Goal: Task Accomplishment & Management: Manage account settings

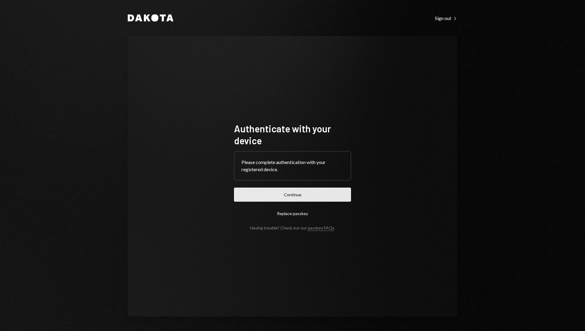
click at [319, 195] on button "Continue" at bounding box center [292, 194] width 117 height 14
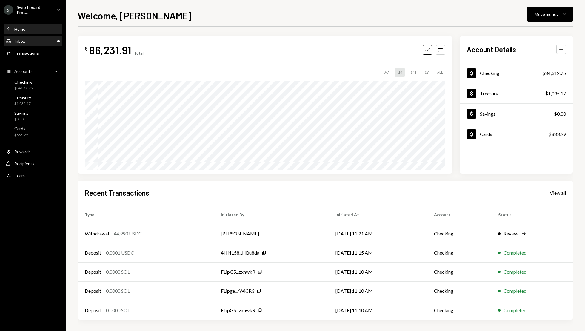
click at [36, 39] on div "Inbox Inbox" at bounding box center [33, 41] width 54 height 5
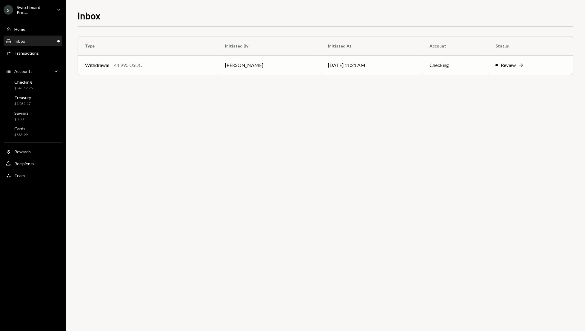
click at [236, 64] on td "[PERSON_NAME]" at bounding box center [269, 65] width 103 height 19
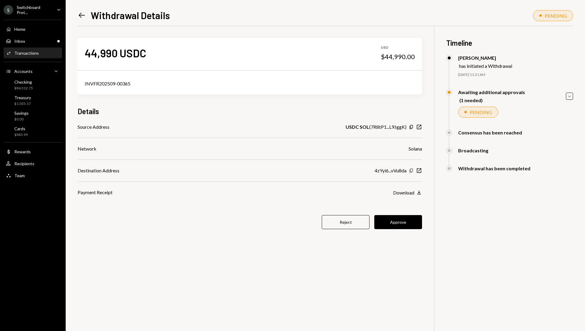
click at [410, 169] on icon "Copy" at bounding box center [411, 170] width 5 height 5
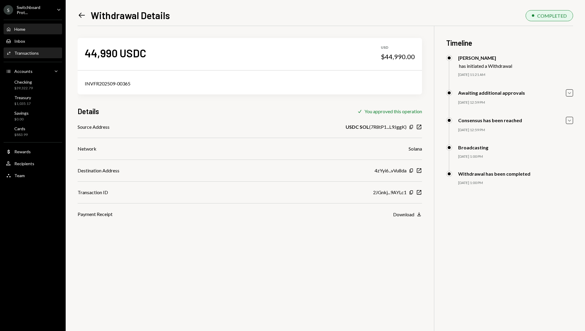
click at [30, 31] on div "Home Home" at bounding box center [33, 29] width 54 height 10
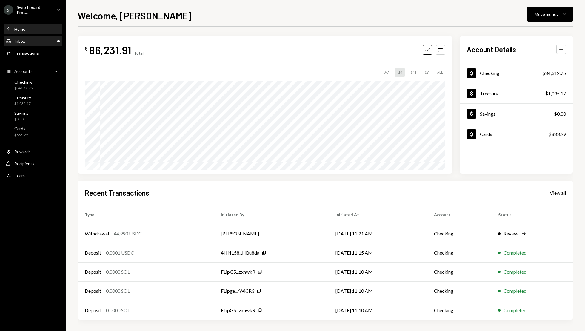
click at [46, 44] on div "Inbox Inbox" at bounding box center [33, 41] width 54 height 10
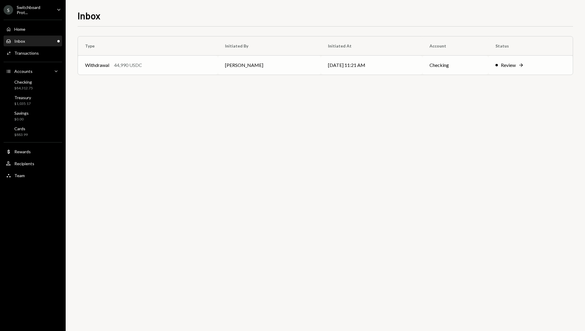
click at [487, 66] on td "Checking" at bounding box center [455, 65] width 66 height 19
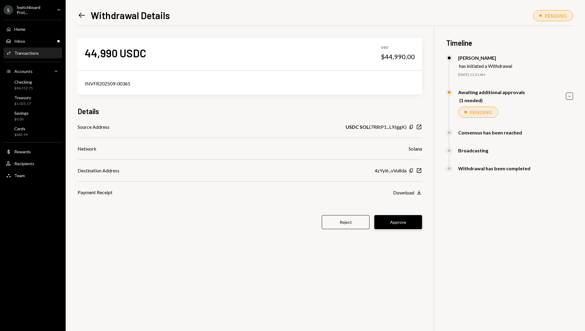
click at [404, 224] on button "Approve" at bounding box center [398, 222] width 48 height 14
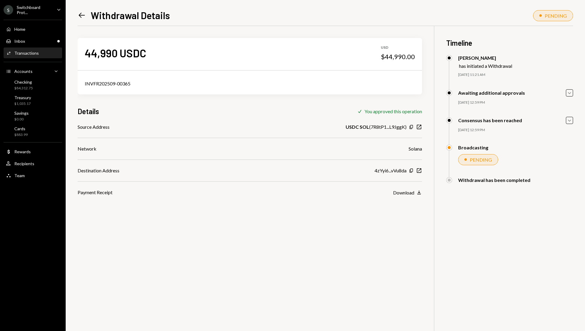
click at [84, 17] on icon "Left Arrow" at bounding box center [82, 15] width 8 height 8
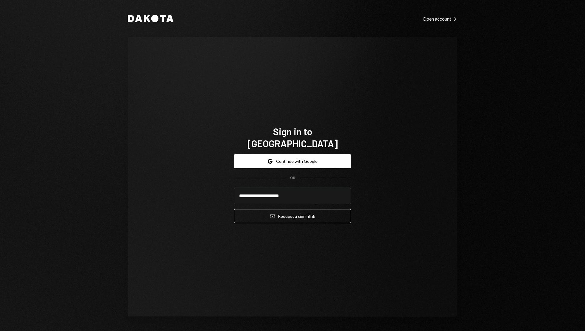
type input "**********"
click at [234, 209] on button "Email Request a sign in link" at bounding box center [292, 216] width 117 height 14
